Goal: Find contact information: Find contact information

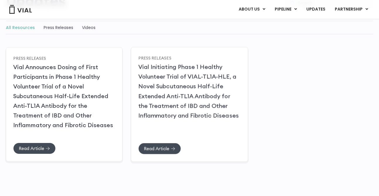
click at [188, 67] on link "Vial Initiating Phase 1 Healthy Volunteer Trial of VIAL-TL1A-HLE, a Novel Subcu…" at bounding box center [188, 91] width 101 height 56
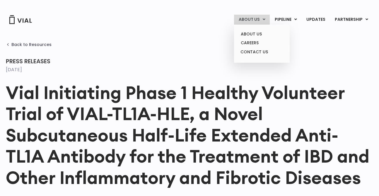
click at [246, 22] on link "ABOUT US" at bounding box center [252, 20] width 36 height 10
click at [248, 37] on link "ABOUT US" at bounding box center [261, 34] width 51 height 9
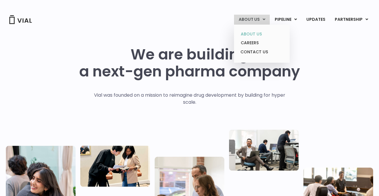
click at [257, 37] on link "ABOUT US" at bounding box center [261, 34] width 51 height 9
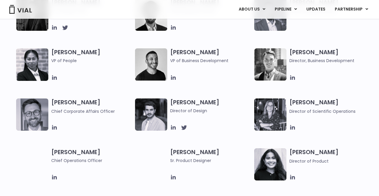
scroll to position [344, 0]
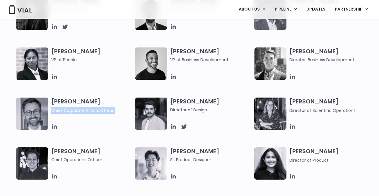
copy span "Chief Corporate Affairs Officer"
drag, startPoint x: 115, startPoint y: 112, endPoint x: 52, endPoint y: 110, distance: 63.4
click at [52, 110] on span "Chief Corporate Affairs Officer" at bounding box center [91, 110] width 81 height 7
